Goal: Share content

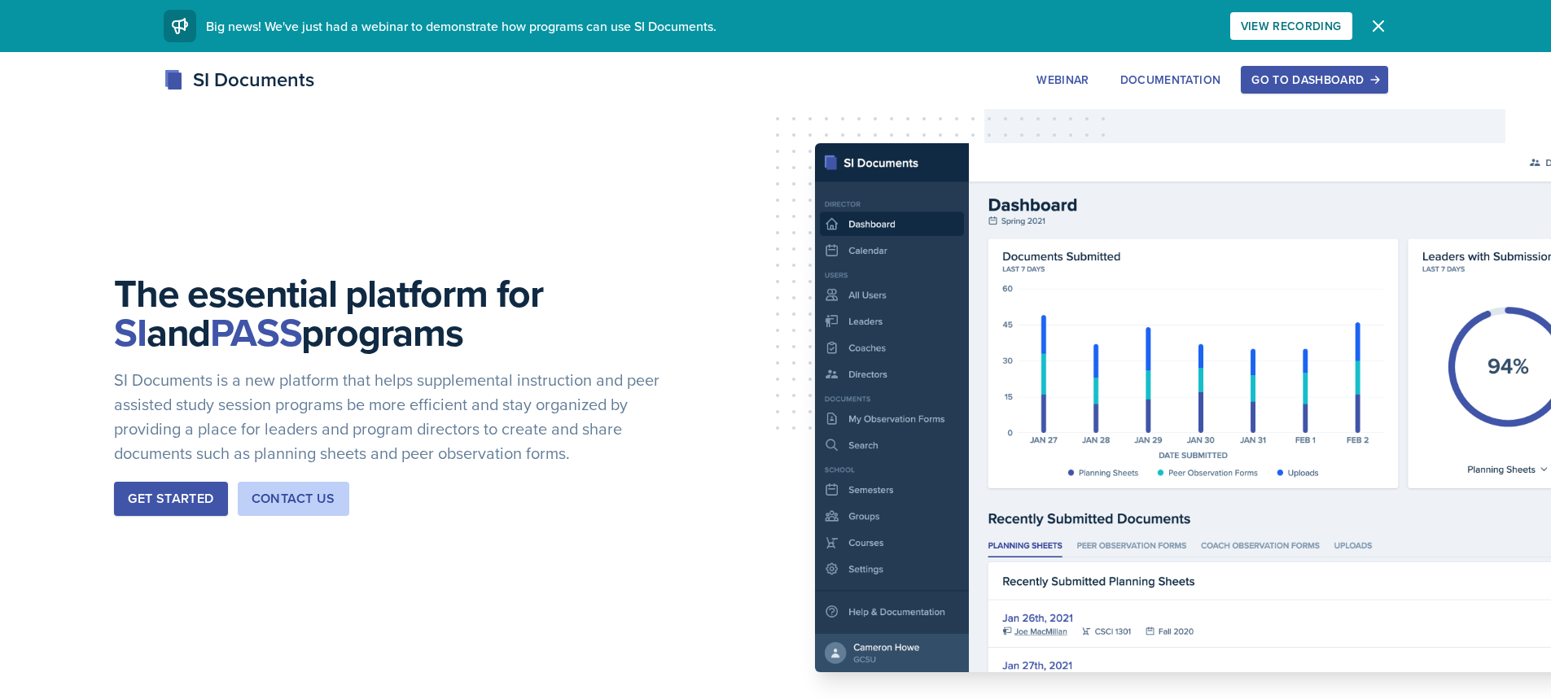
click at [1333, 80] on div "Go to Dashboard" at bounding box center [1313, 79] width 125 height 13
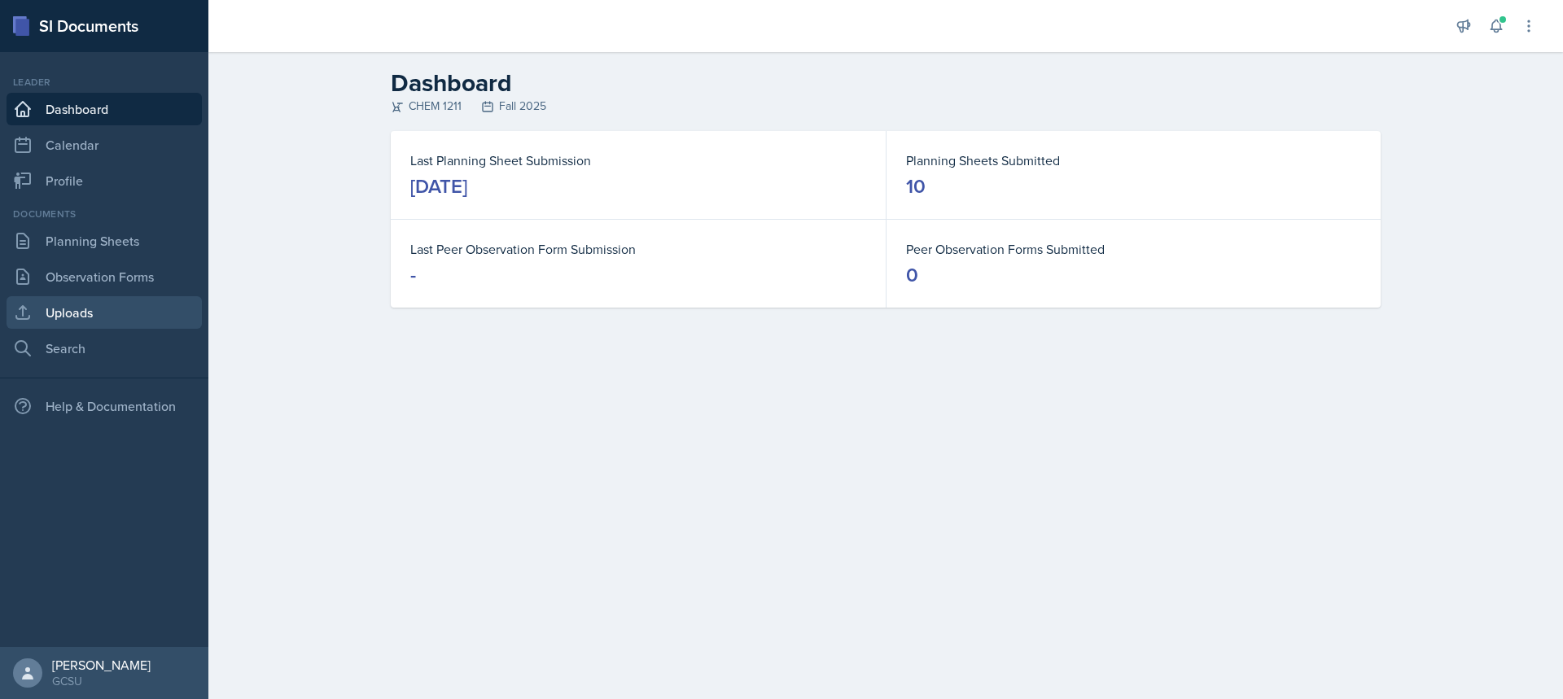
click at [72, 299] on link "Uploads" at bounding box center [104, 312] width 195 height 33
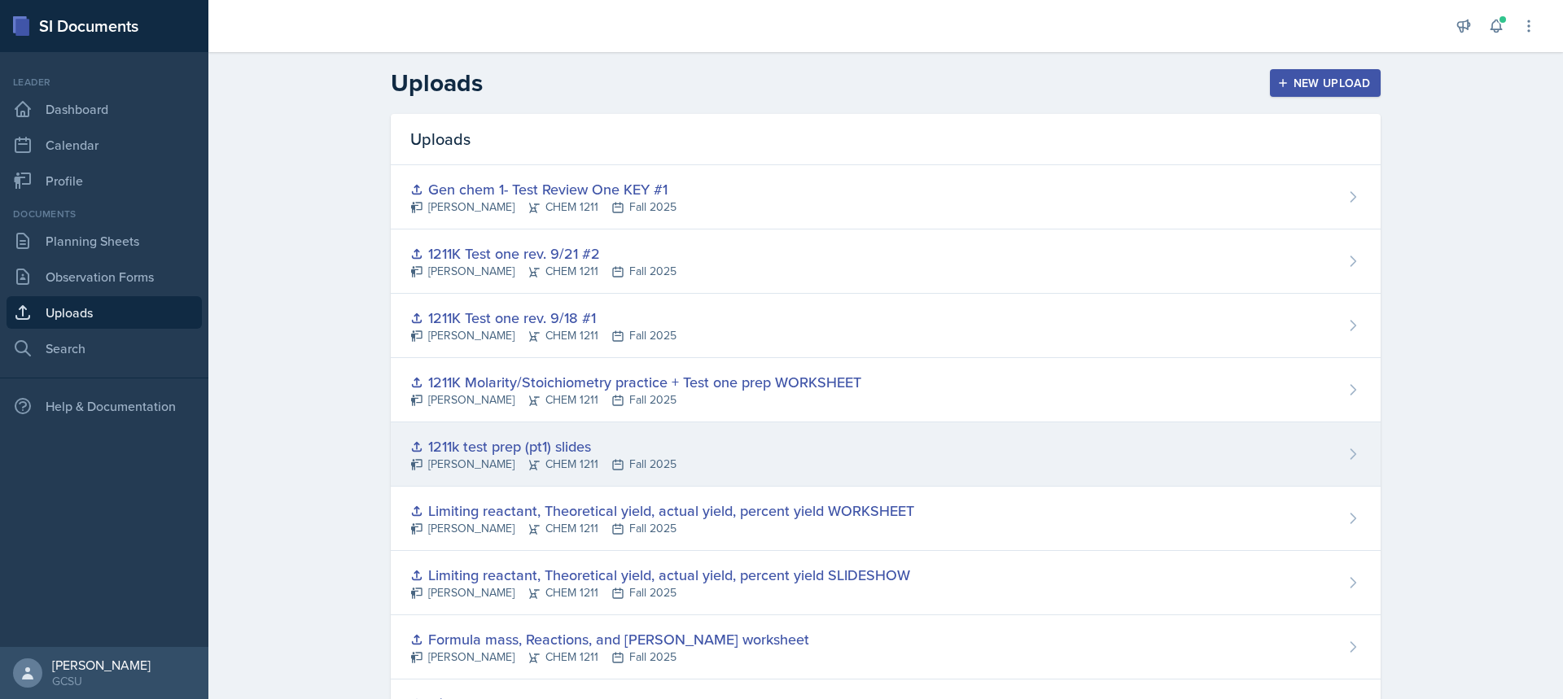
click at [554, 467] on div "[PERSON_NAME] CHEM 1211 Fall 2025" at bounding box center [543, 464] width 266 height 17
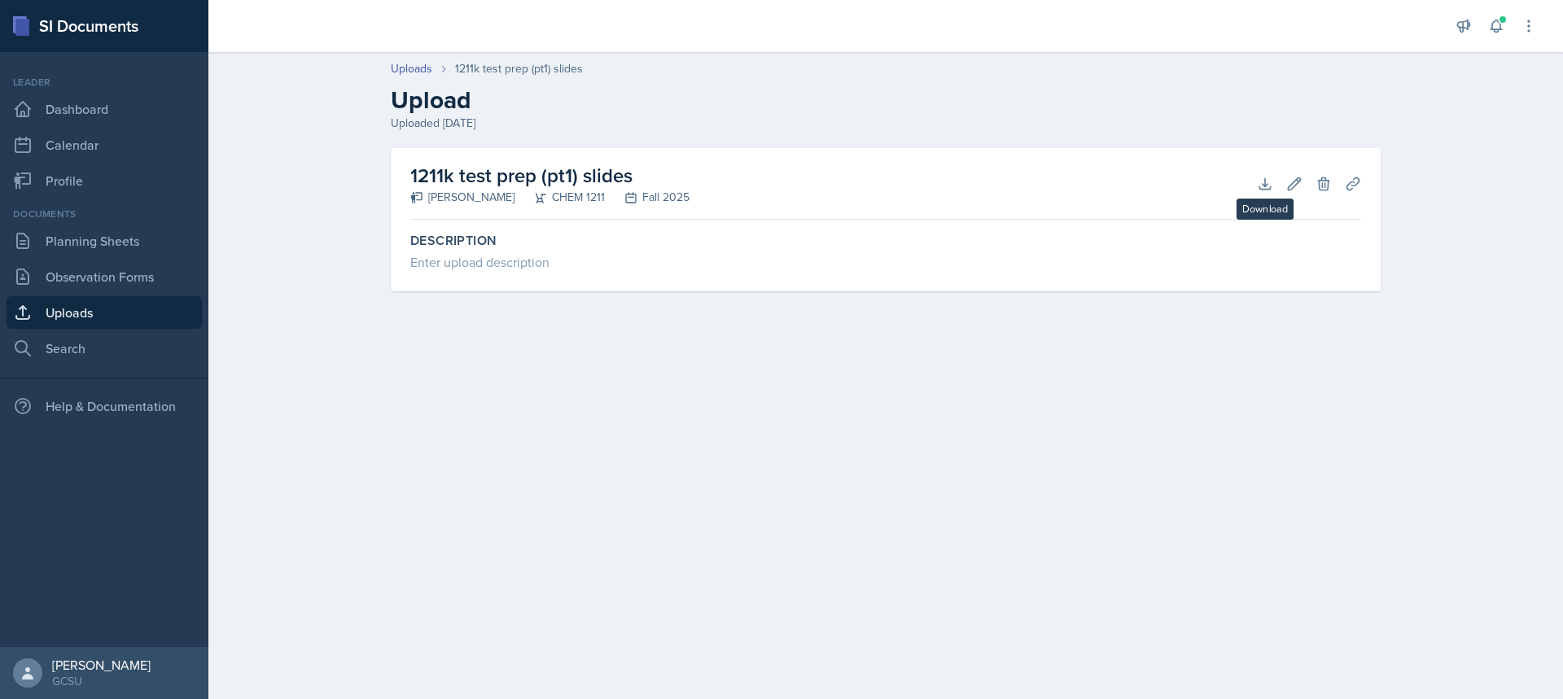
click at [1247, 186] on div "1211k test prep (pt1) slides [PERSON_NAME] CHEM 1211 Fall 2025 Download Edit De…" at bounding box center [885, 184] width 951 height 72
click at [1259, 183] on icon at bounding box center [1265, 184] width 16 height 16
